Goal: Find contact information: Find contact information

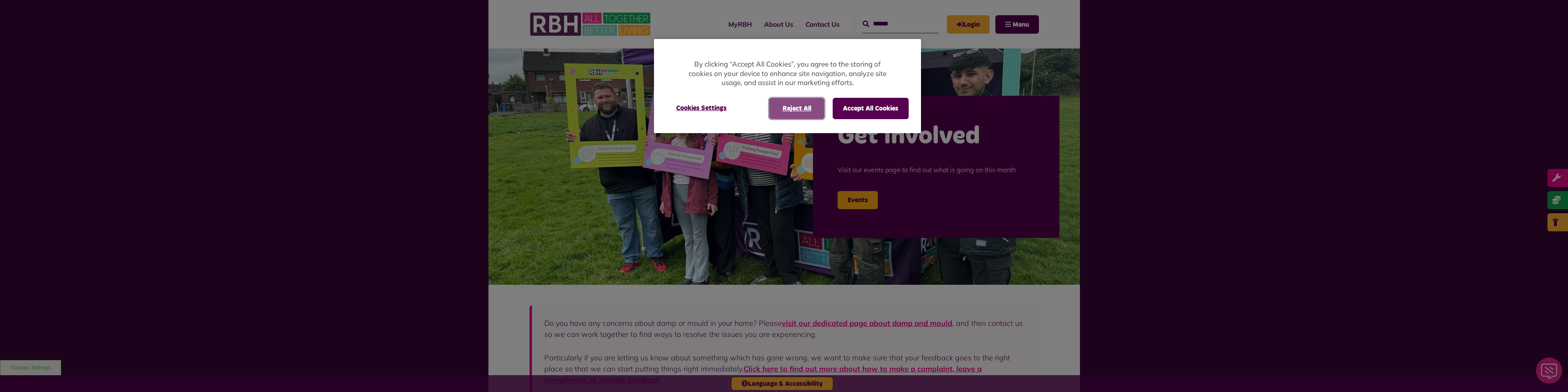
click at [804, 107] on button "Reject All" at bounding box center [796, 108] width 55 height 21
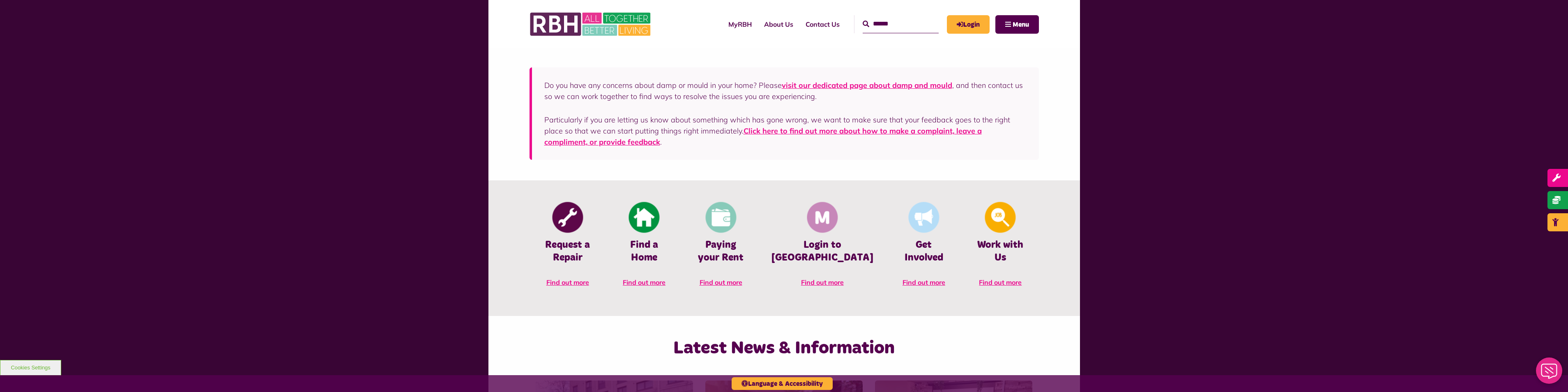
scroll to position [205, 0]
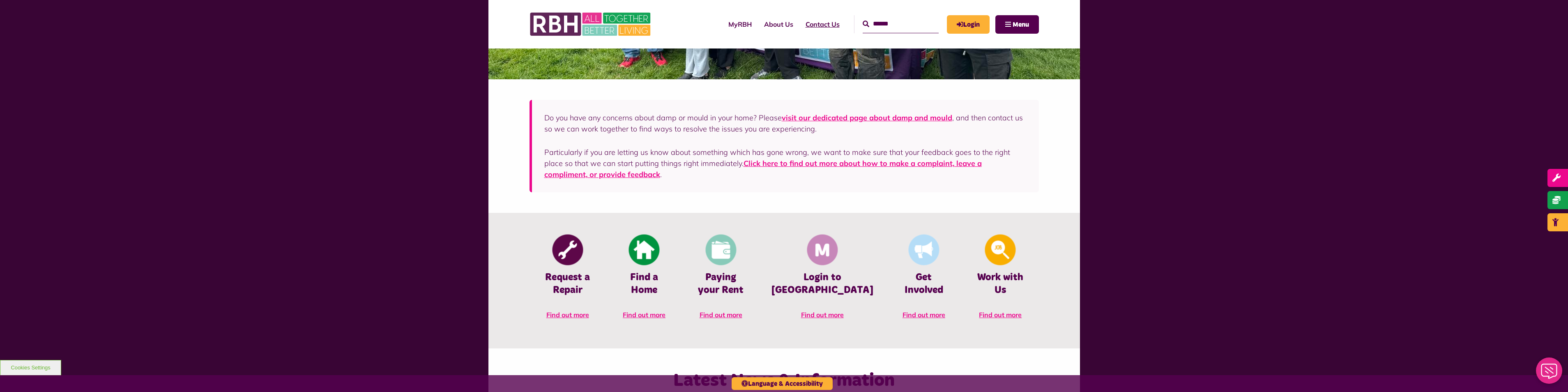
click at [813, 23] on link "Contact Us" at bounding box center [822, 24] width 46 height 22
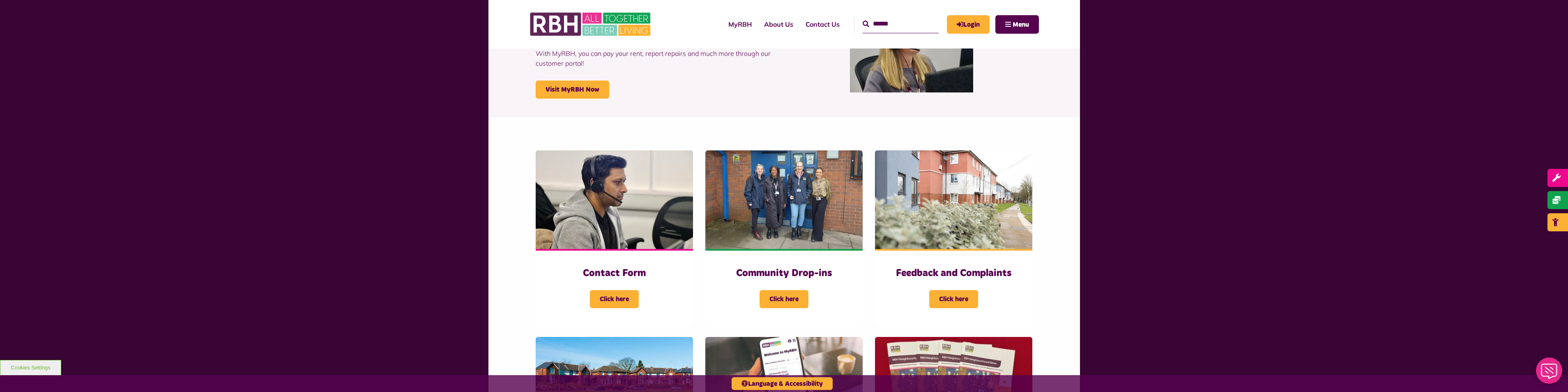
scroll to position [247, 0]
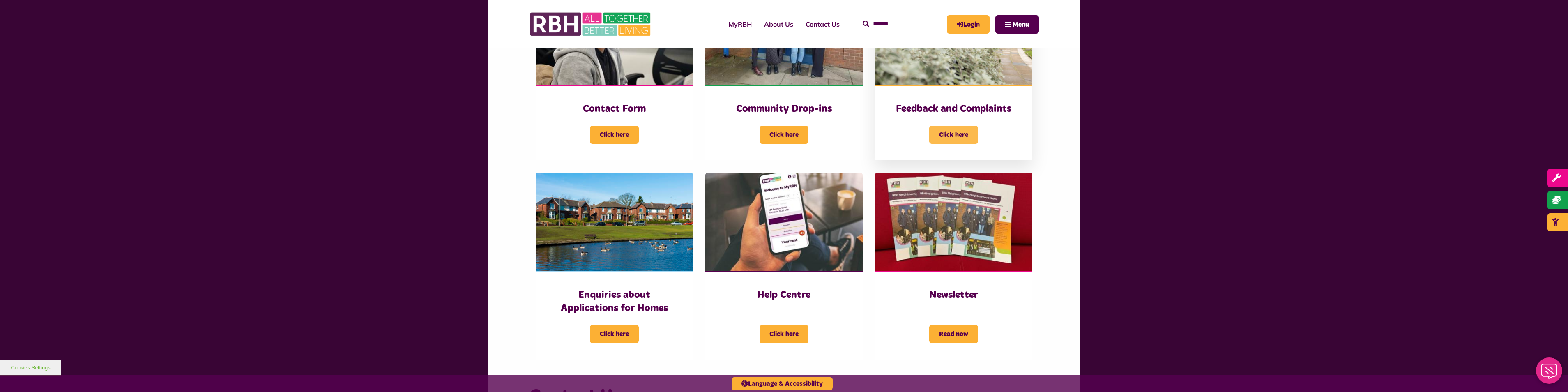
click at [956, 133] on span "Click here" at bounding box center [954, 135] width 49 height 18
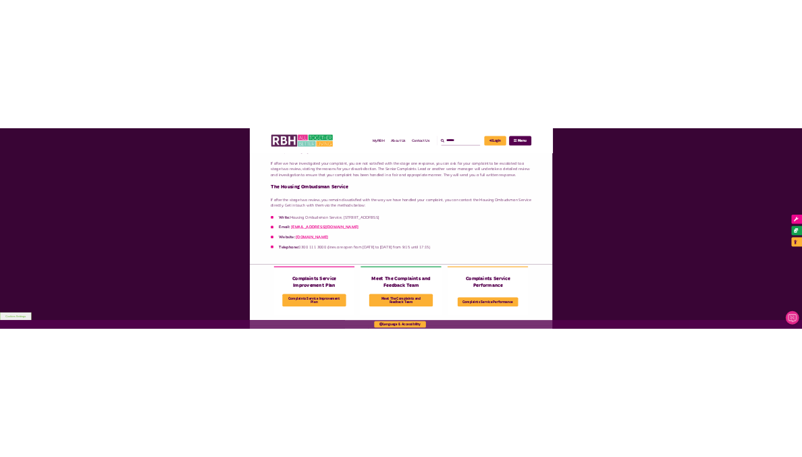
scroll to position [1085, 0]
